Goal: Book appointment/travel/reservation

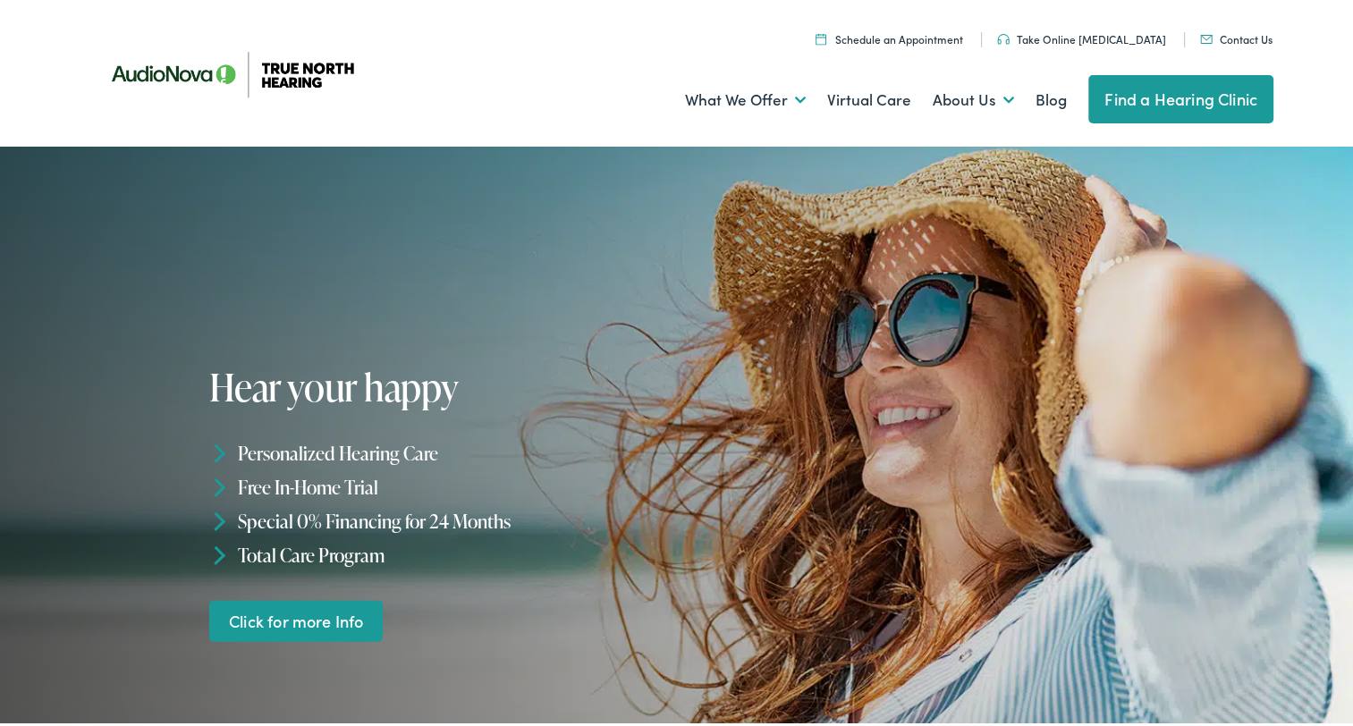
click at [1177, 86] on link "Find a Hearing Clinic" at bounding box center [1180, 96] width 185 height 48
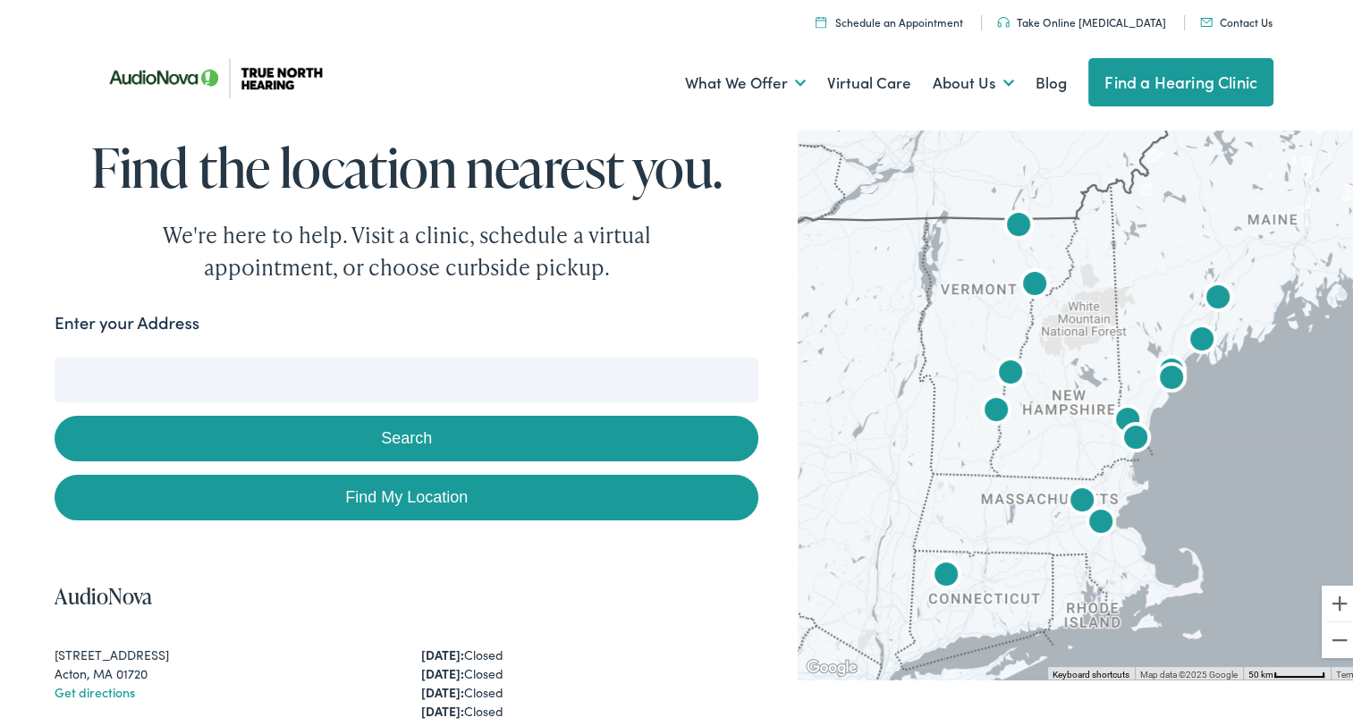
click at [408, 365] on input "Enter your Address" at bounding box center [407, 376] width 704 height 45
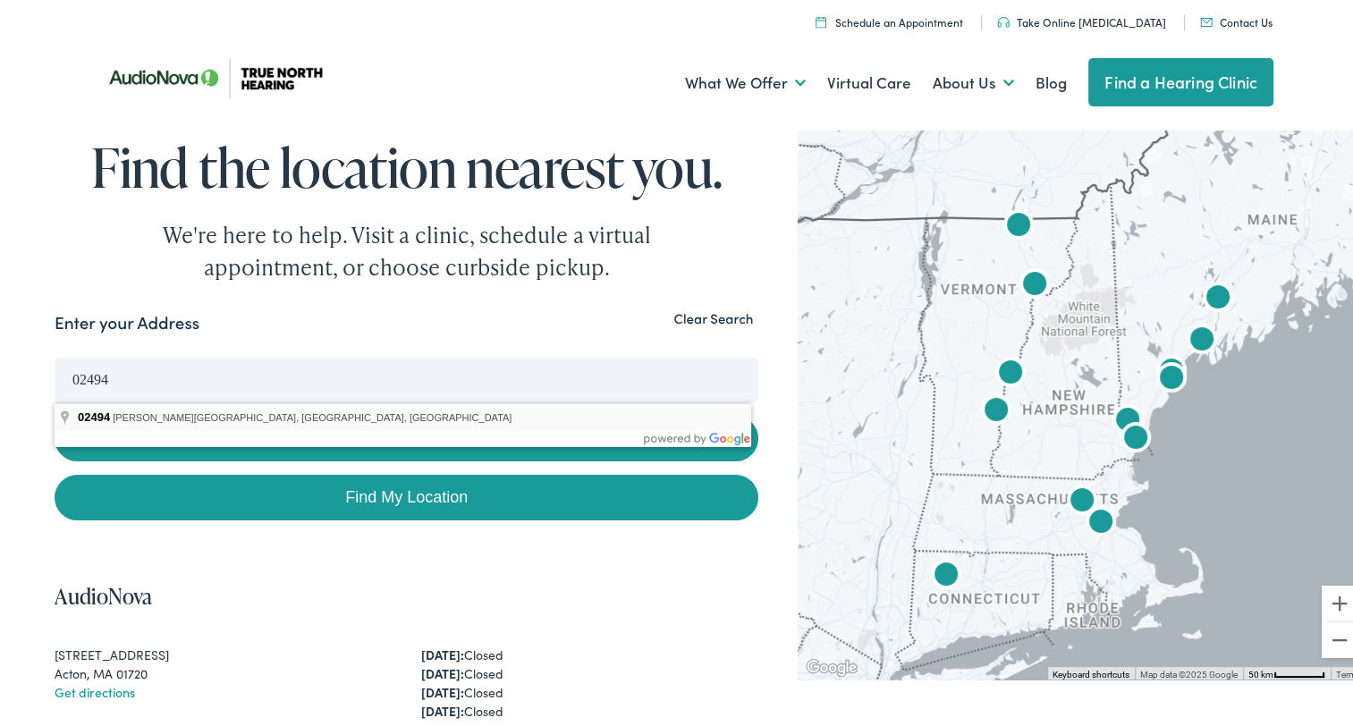
type input "[PERSON_NAME][GEOGRAPHIC_DATA], [GEOGRAPHIC_DATA]"
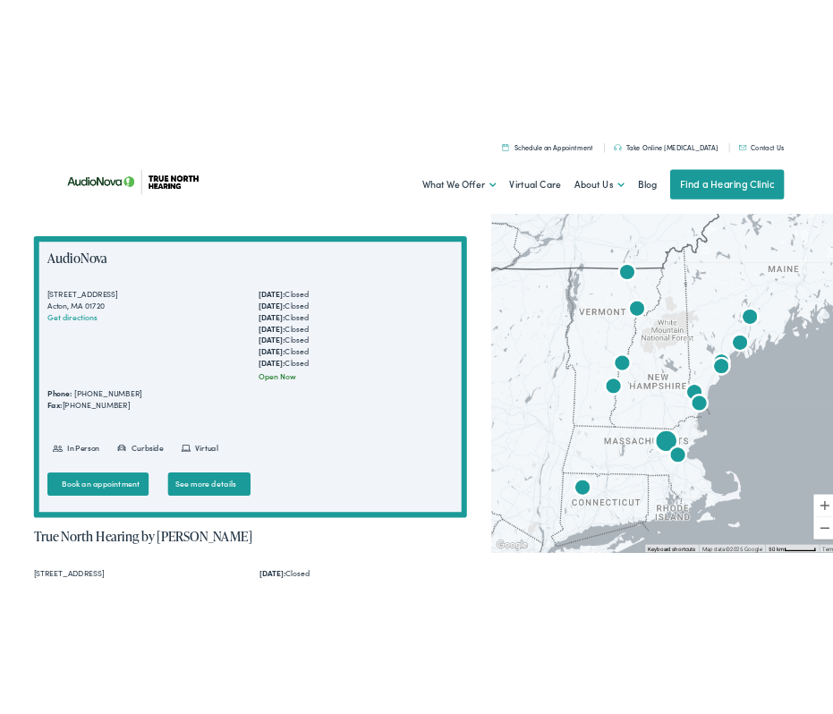
scroll to position [401, 0]
